Goal: Transaction & Acquisition: Purchase product/service

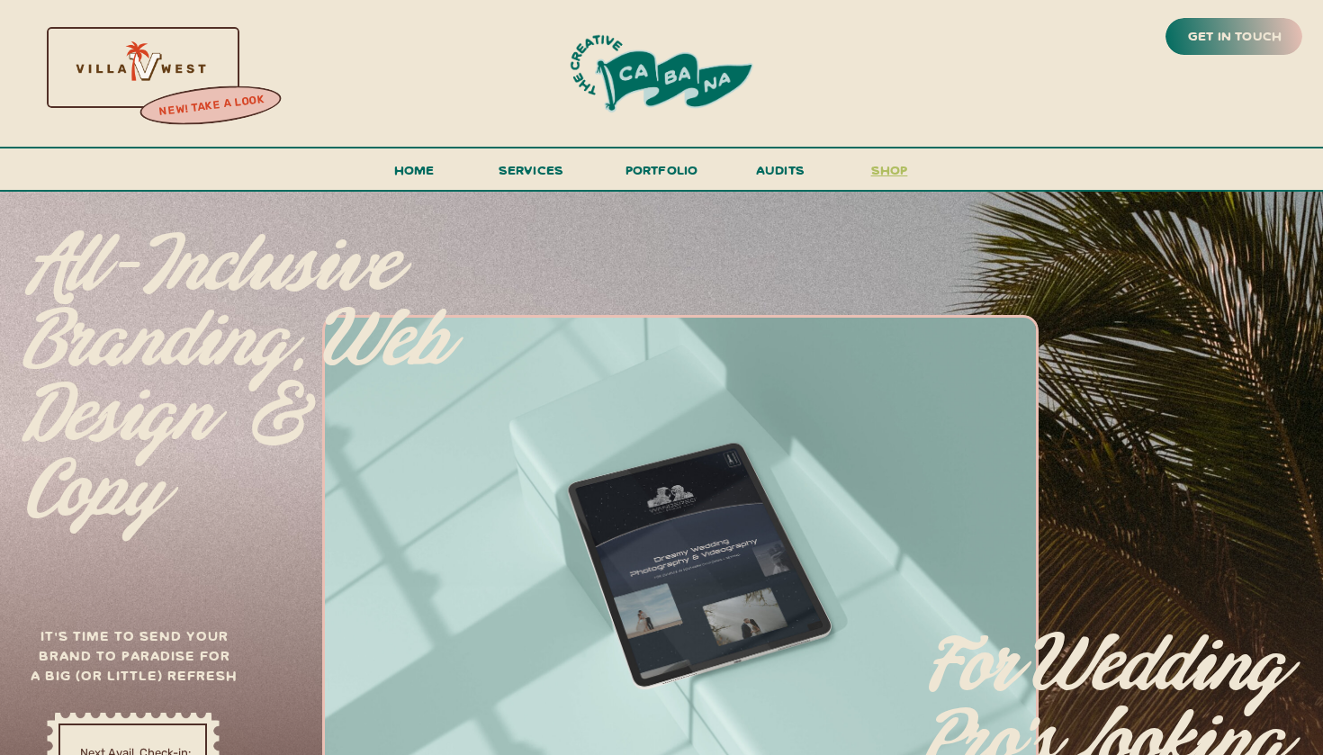
click at [888, 172] on h3 "shop" at bounding box center [889, 174] width 86 height 32
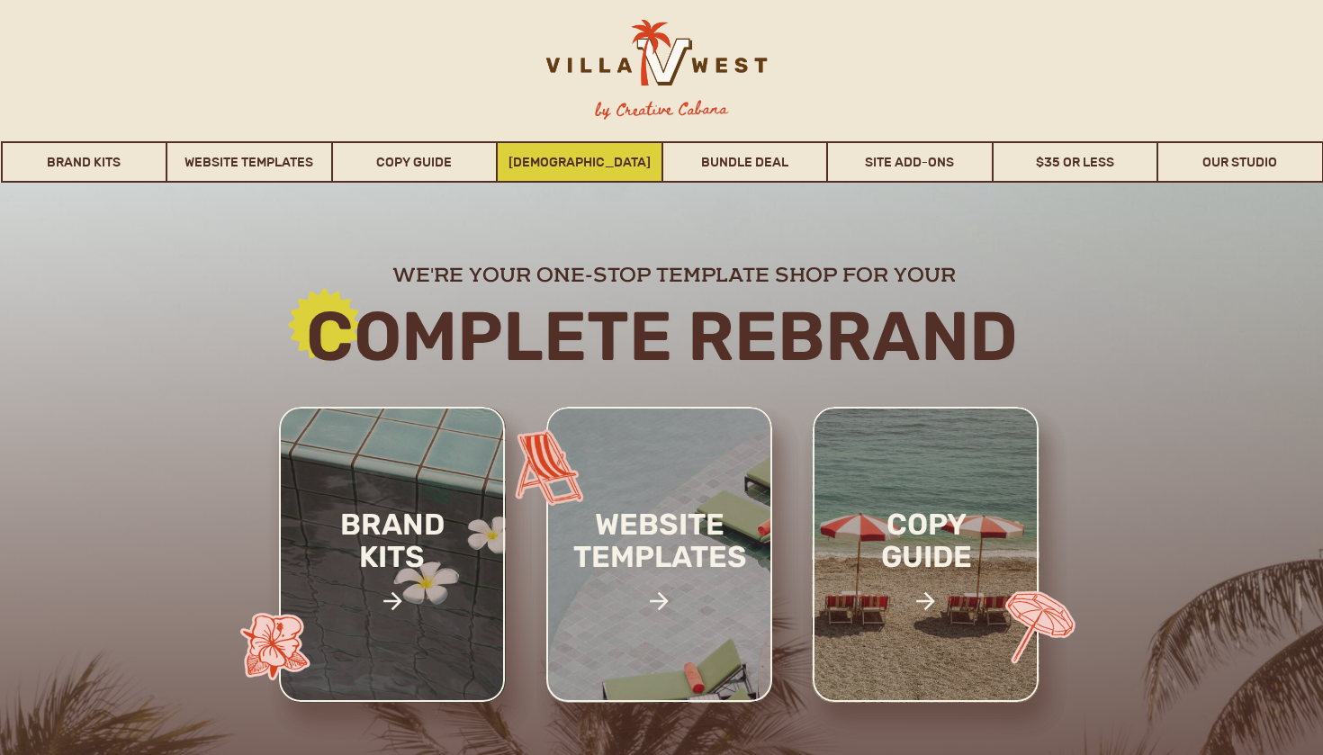
click at [555, 147] on link "[DEMOGRAPHIC_DATA]" at bounding box center [580, 161] width 164 height 41
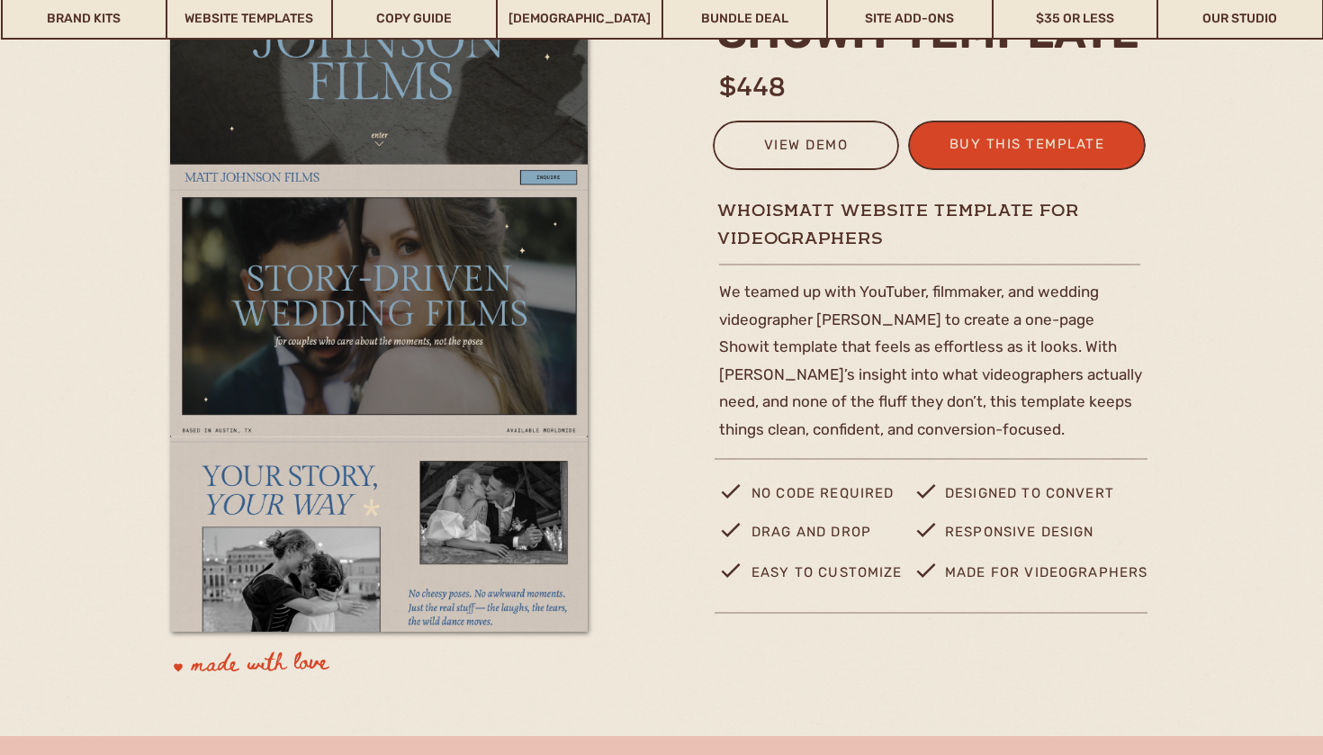
scroll to position [297, 0]
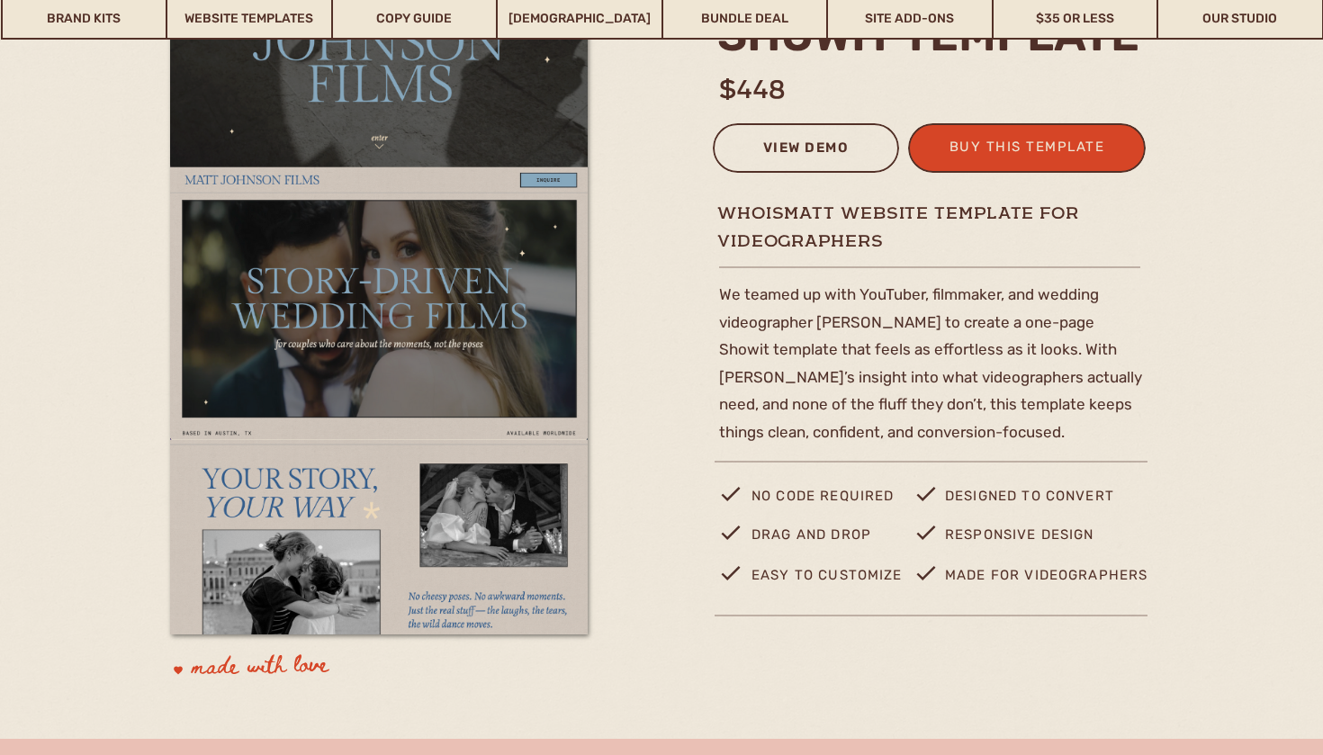
click at [799, 149] on div "view demo" at bounding box center [806, 151] width 163 height 30
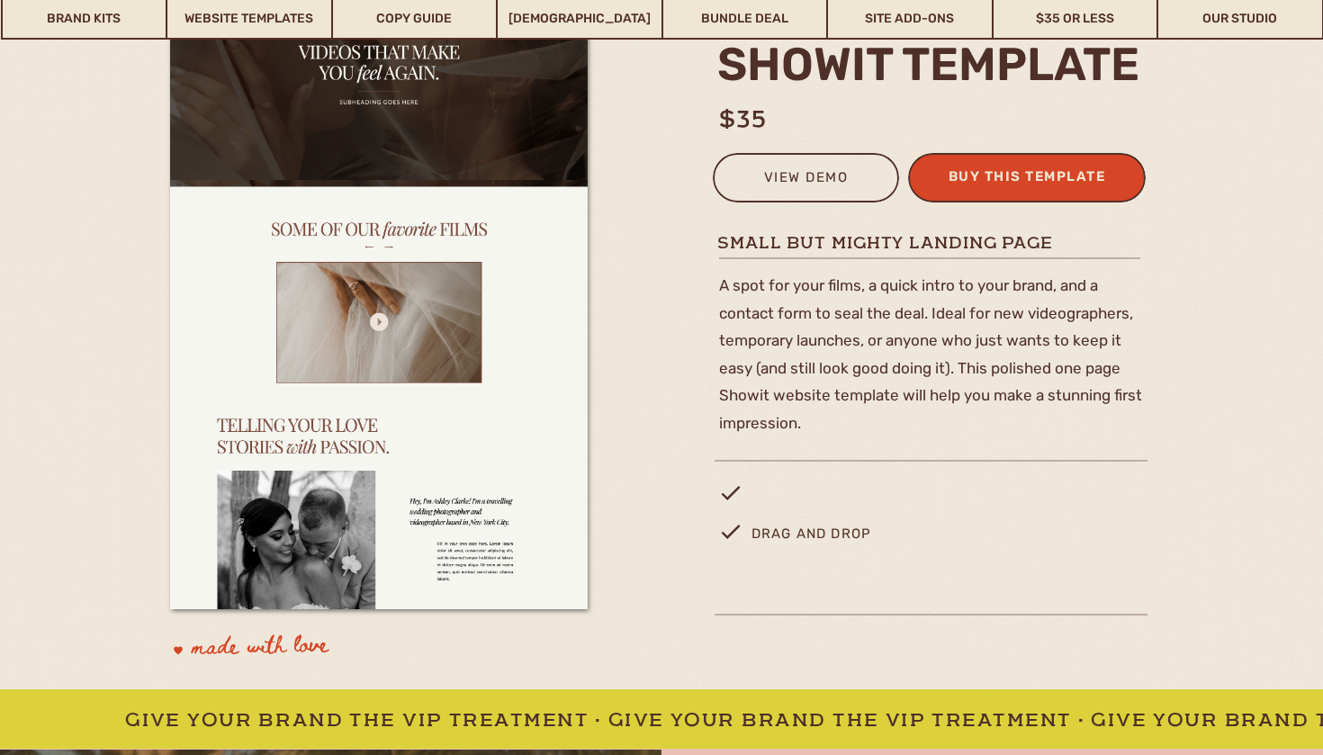
scroll to position [289, 0]
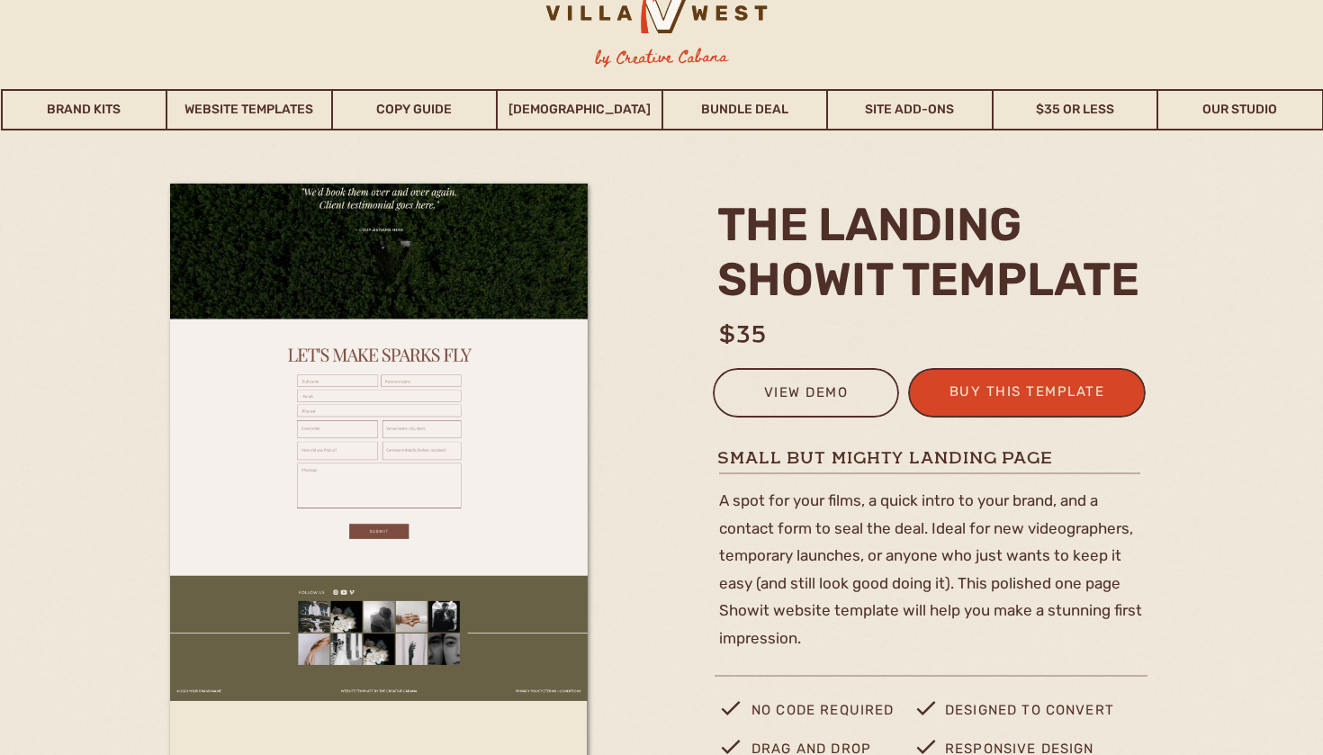
scroll to position [40, 0]
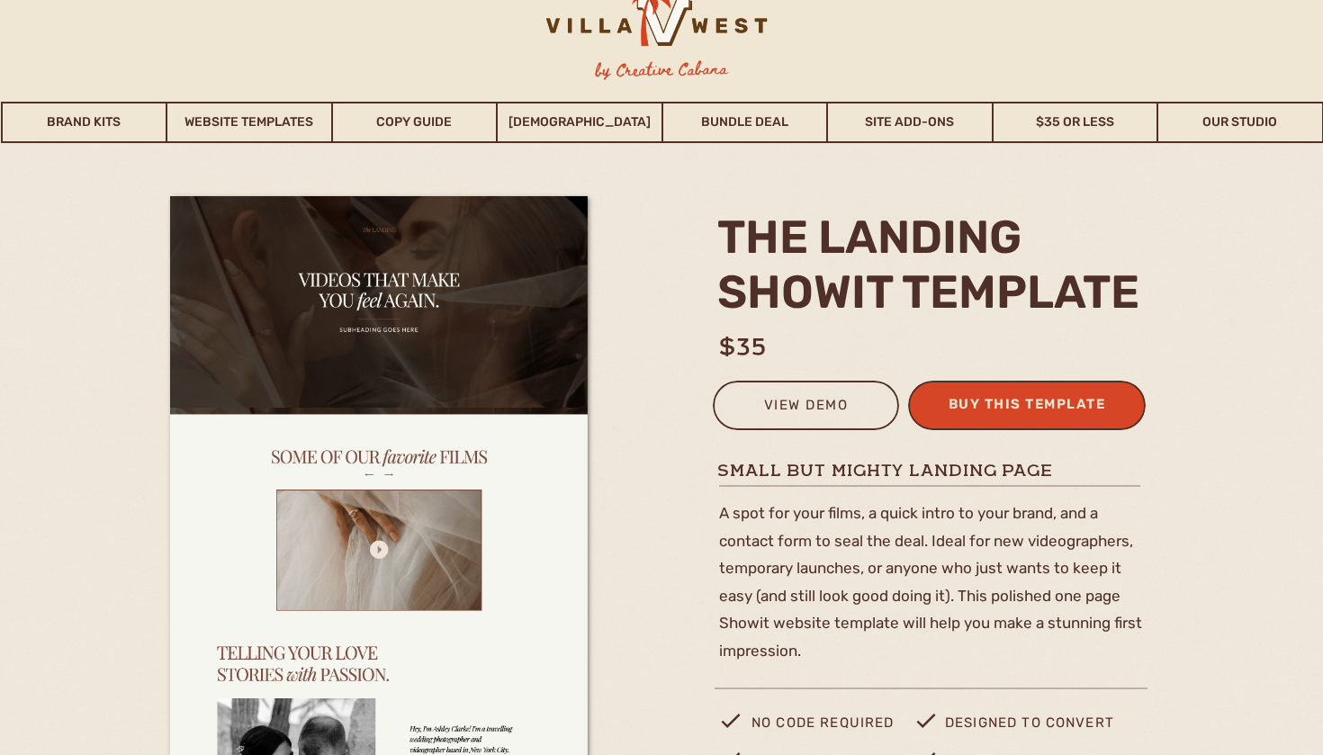
click at [997, 417] on div "buy this template" at bounding box center [1027, 408] width 176 height 30
click at [814, 404] on div "view demo" at bounding box center [806, 408] width 163 height 30
